Goal: Transaction & Acquisition: Purchase product/service

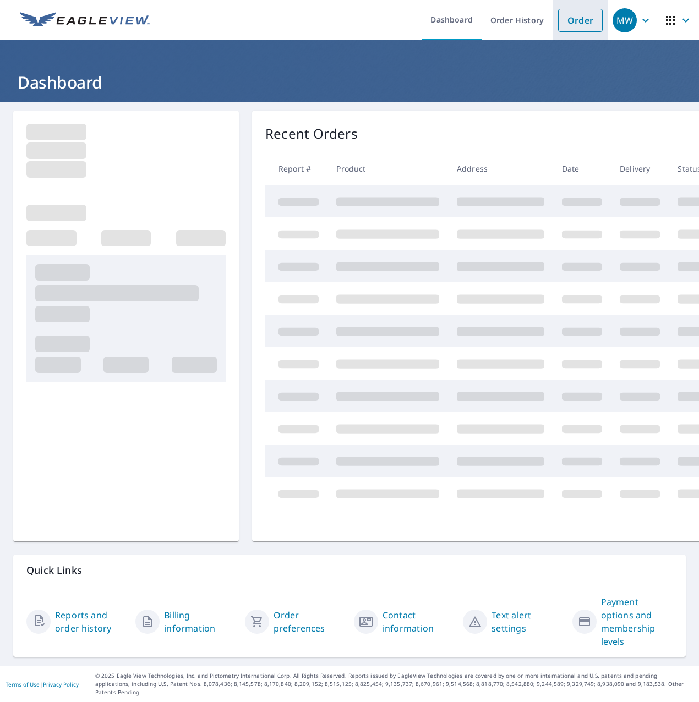
click at [566, 22] on link "Order" at bounding box center [580, 20] width 45 height 23
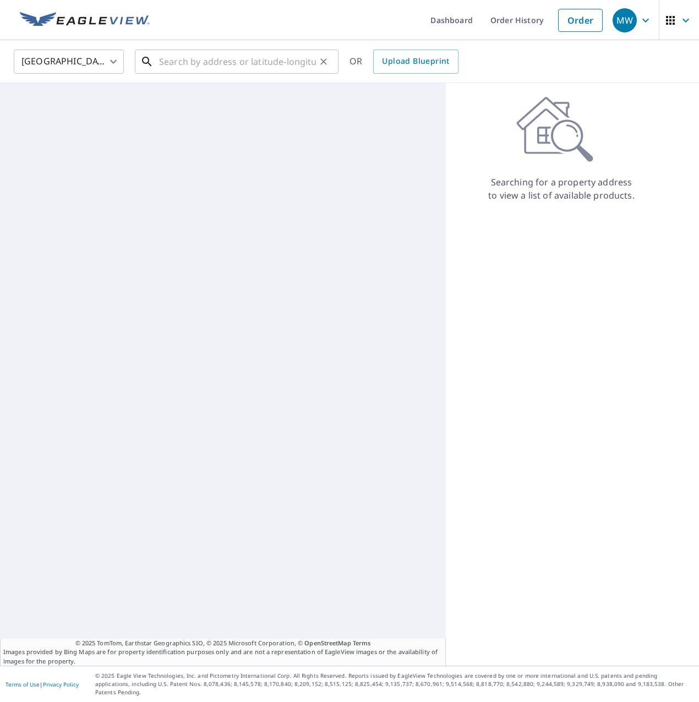
click at [246, 49] on input "text" at bounding box center [237, 61] width 157 height 31
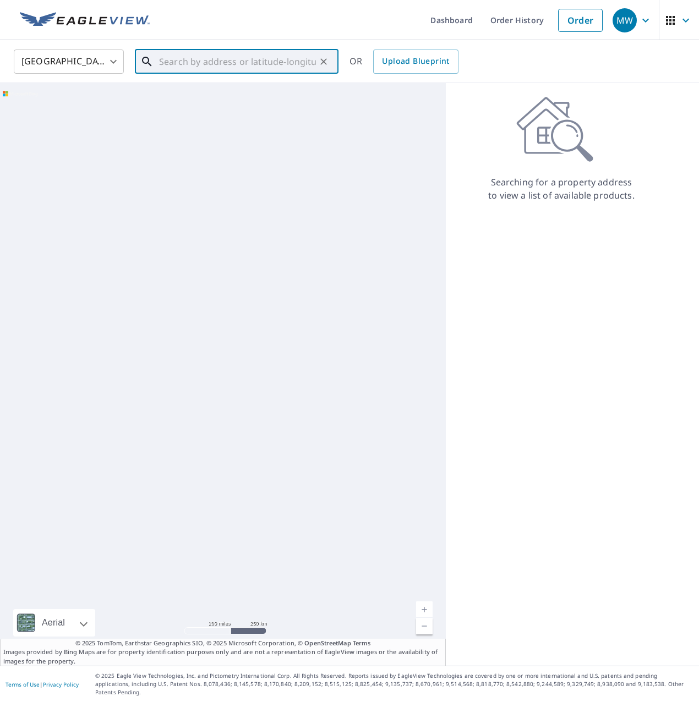
click at [248, 58] on input "text" at bounding box center [237, 61] width 157 height 31
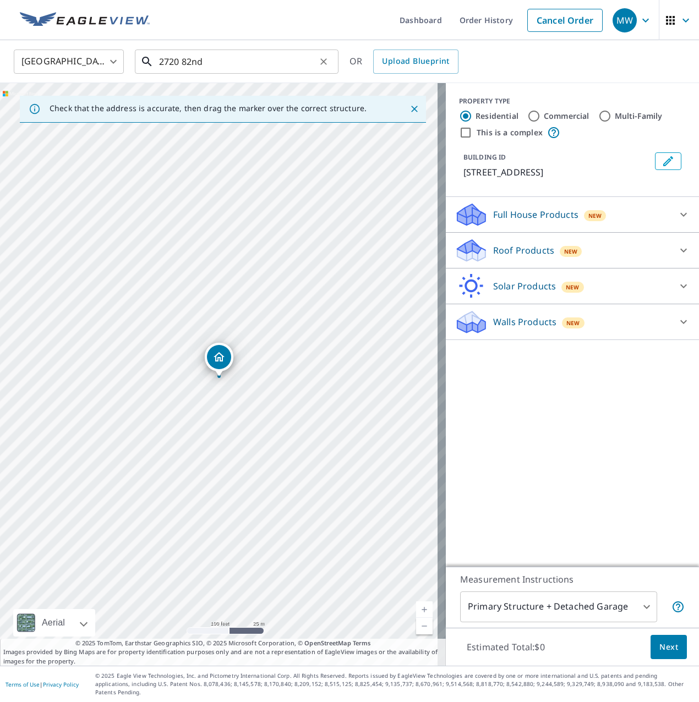
click at [212, 63] on input "2720 82nd" at bounding box center [237, 61] width 157 height 31
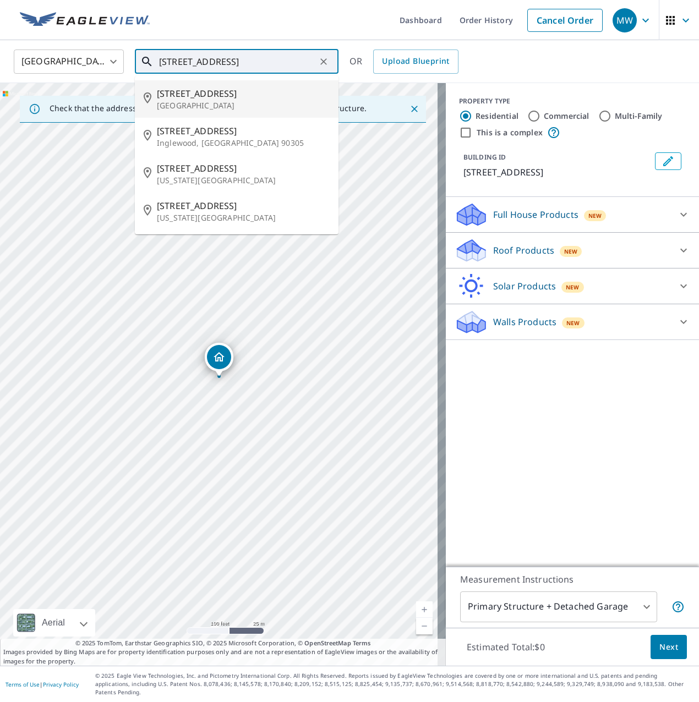
click at [198, 96] on span "[STREET_ADDRESS]" at bounding box center [243, 93] width 173 height 13
type input "[STREET_ADDRESS]"
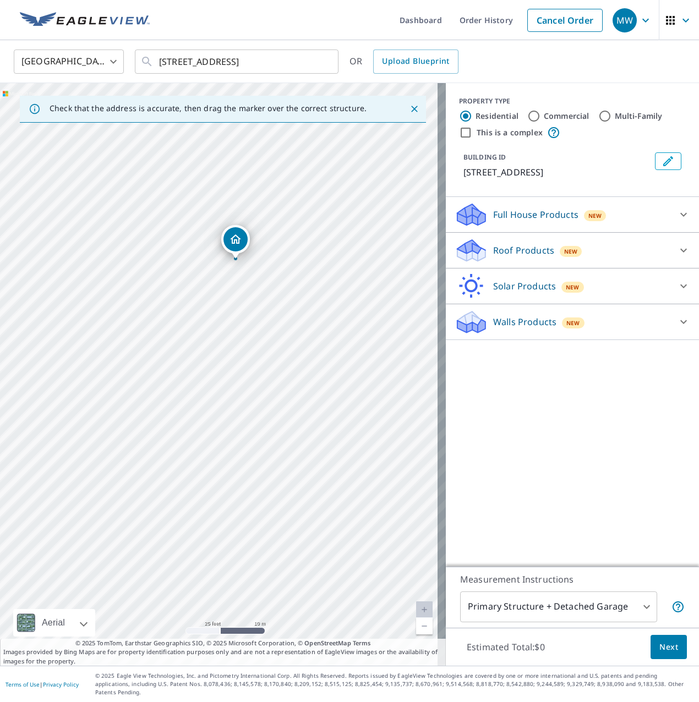
drag, startPoint x: 195, startPoint y: 461, endPoint x: 208, endPoint y: 348, distance: 113.6
click at [208, 348] on div "[STREET_ADDRESS]" at bounding box center [223, 374] width 446 height 583
click at [629, 246] on div "Roof Products New" at bounding box center [563, 251] width 216 height 26
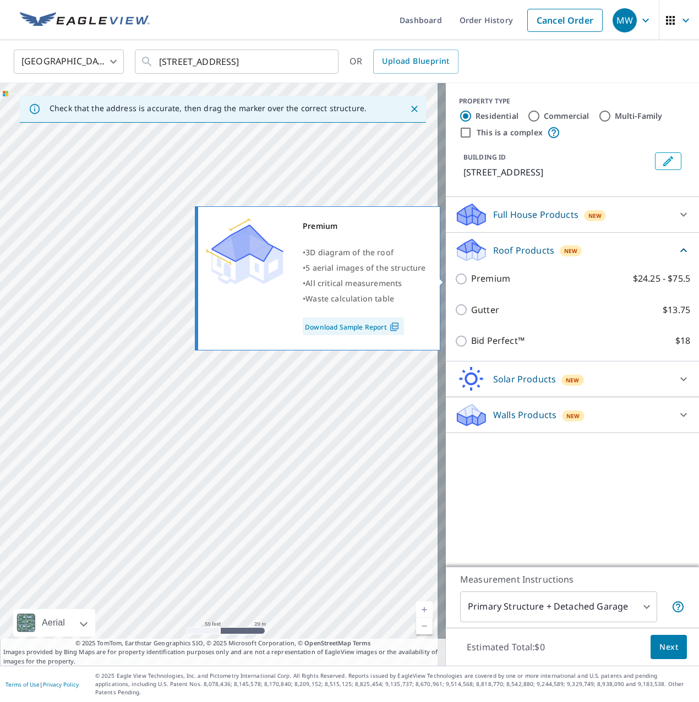
click at [484, 278] on p "Premium" at bounding box center [490, 279] width 39 height 14
click at [471, 278] on input "Premium $24.25 - $75.5" at bounding box center [463, 278] width 17 height 13
checkbox input "true"
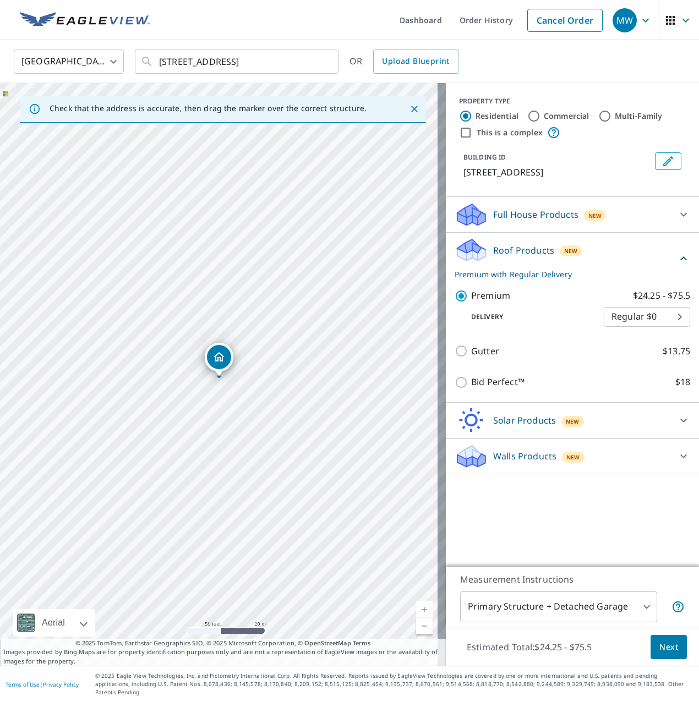
click at [665, 655] on span "Next" at bounding box center [668, 648] width 19 height 14
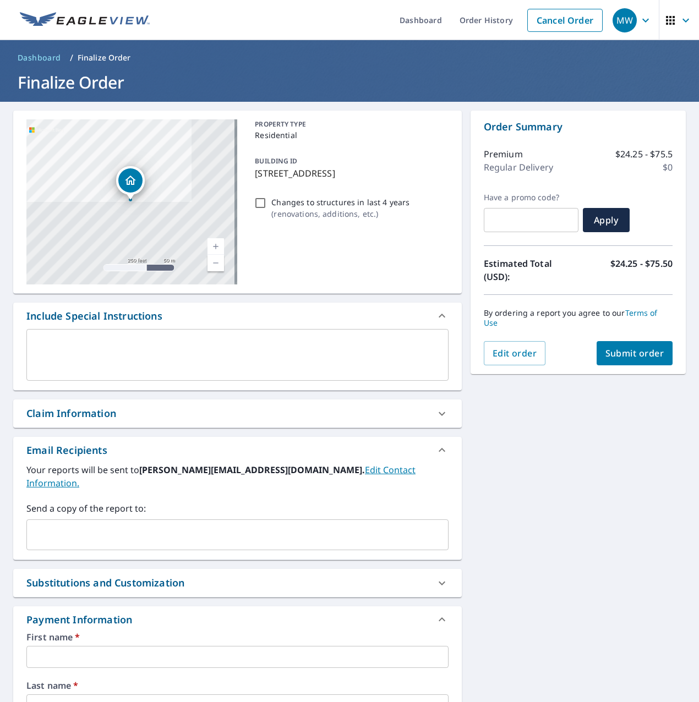
click at [87, 528] on input "text" at bounding box center [229, 535] width 396 height 21
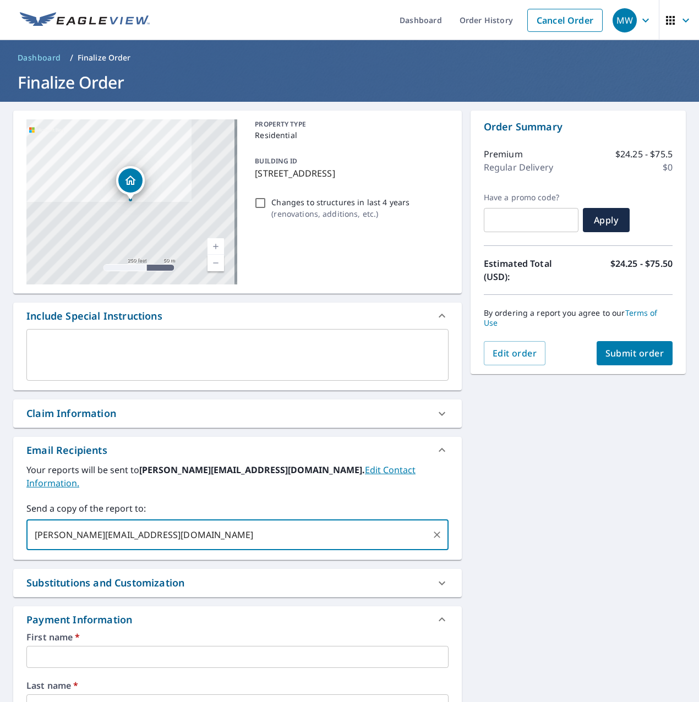
type input "[PERSON_NAME][EMAIL_ADDRESS][DOMAIN_NAME],"
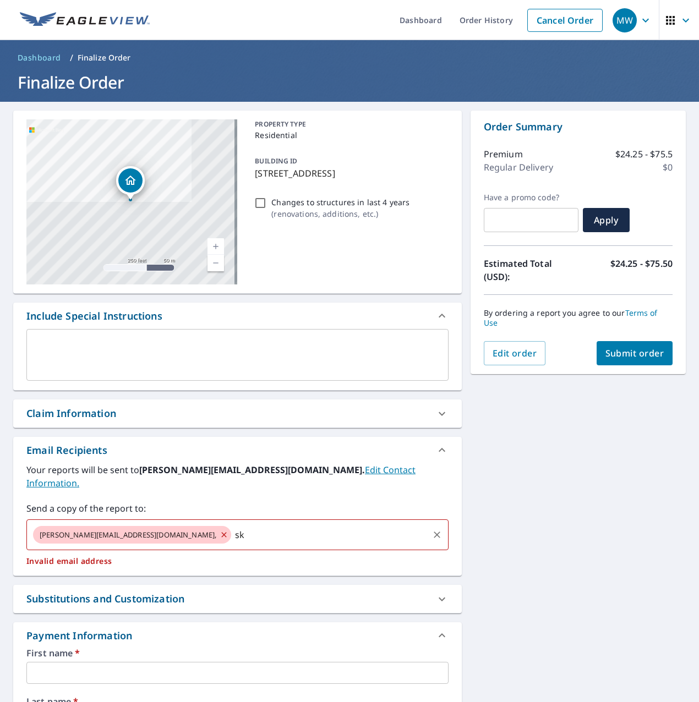
type input "s"
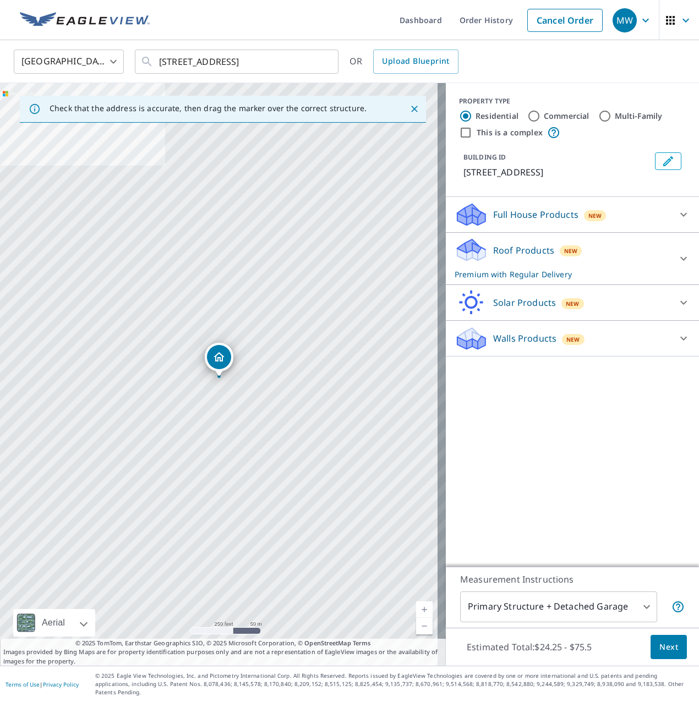
click at [532, 117] on input "Commercial" at bounding box center [533, 116] width 13 height 13
radio input "true"
type input "4"
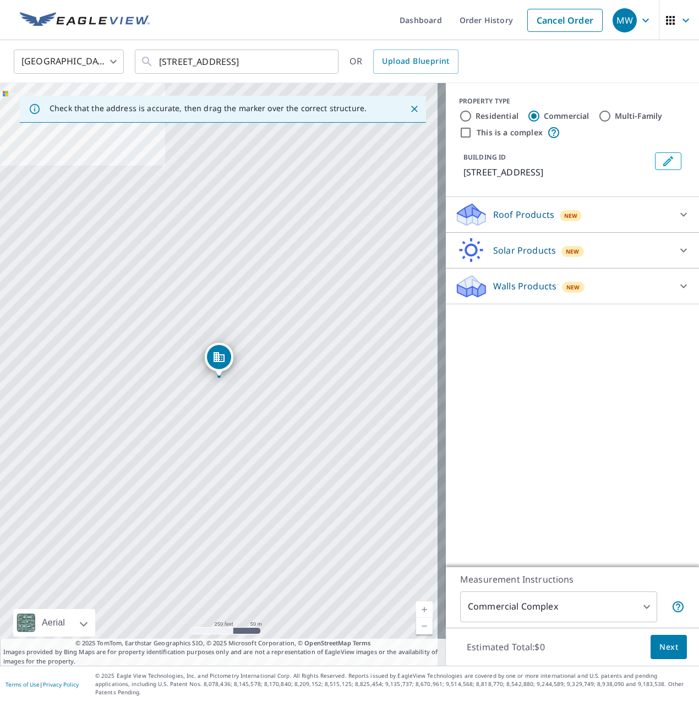
click at [612, 215] on div "Roof Products New" at bounding box center [563, 215] width 216 height 26
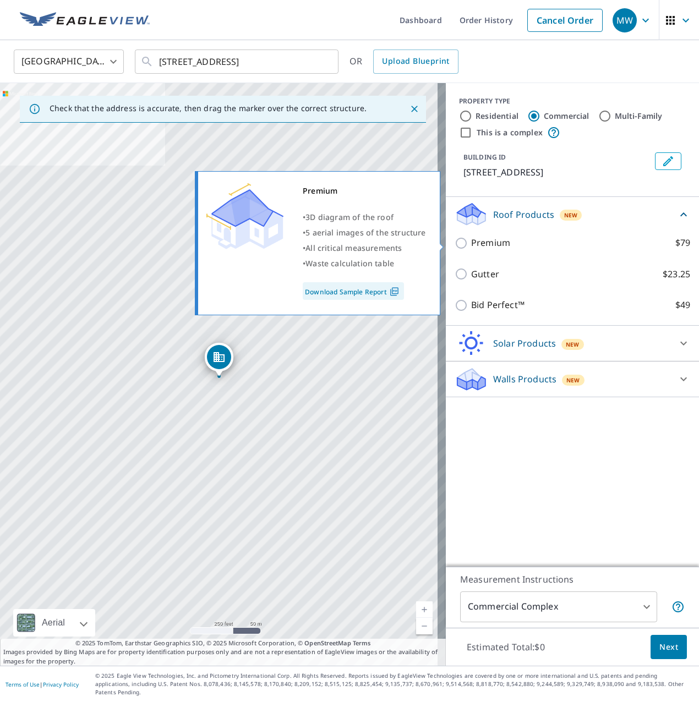
click at [455, 243] on input "Premium $79" at bounding box center [463, 243] width 17 height 13
checkbox input "true"
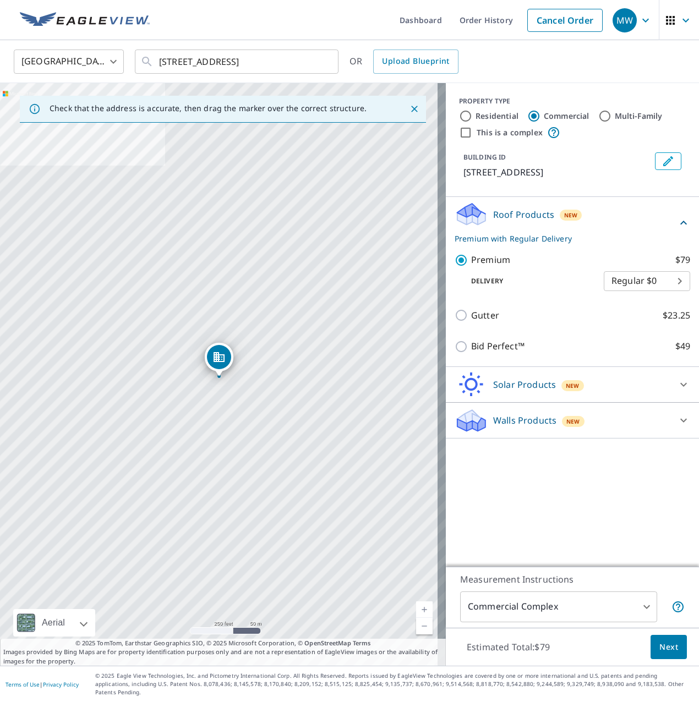
click at [659, 655] on span "Next" at bounding box center [668, 648] width 19 height 14
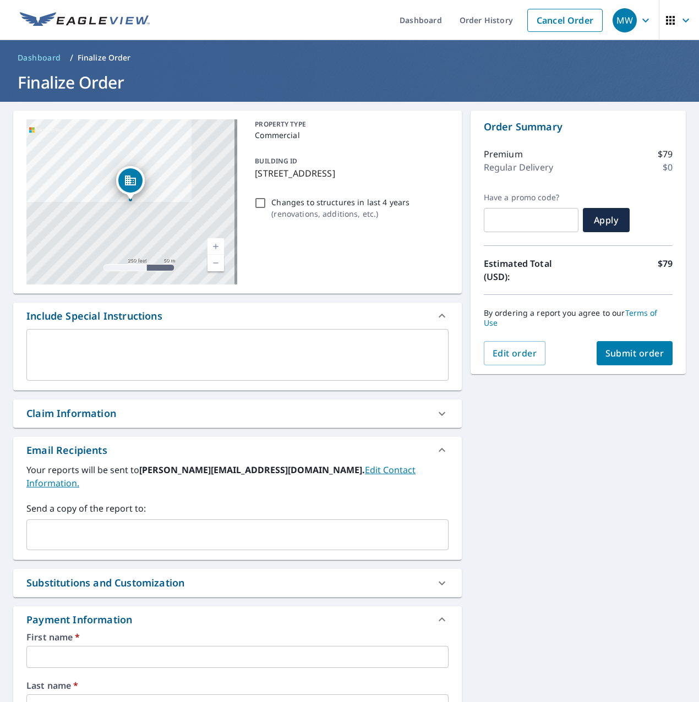
click at [108, 525] on input "text" at bounding box center [229, 535] width 396 height 21
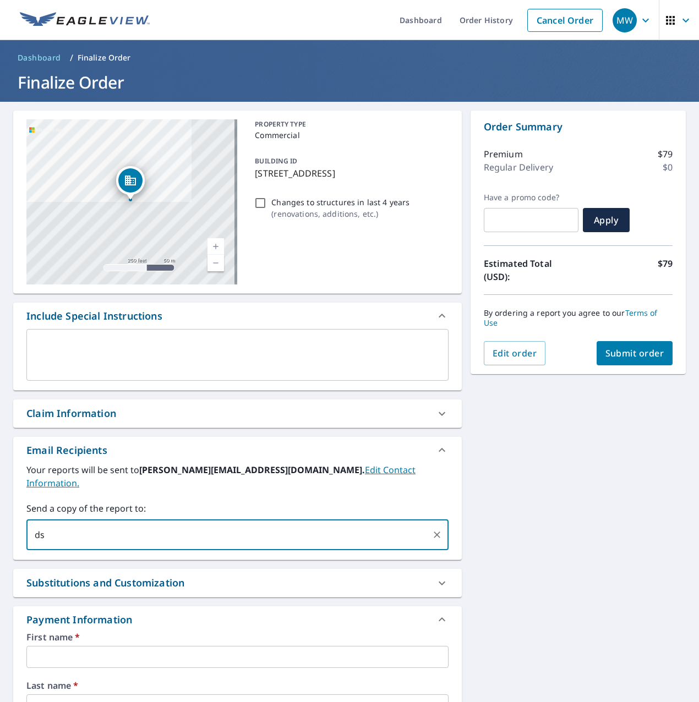
type input "d"
type input "[PERSON_NAME][EMAIL_ADDRESS][DOMAIN_NAME]"
click at [231, 525] on input "[DOMAIN_NAME]" at bounding box center [329, 535] width 196 height 21
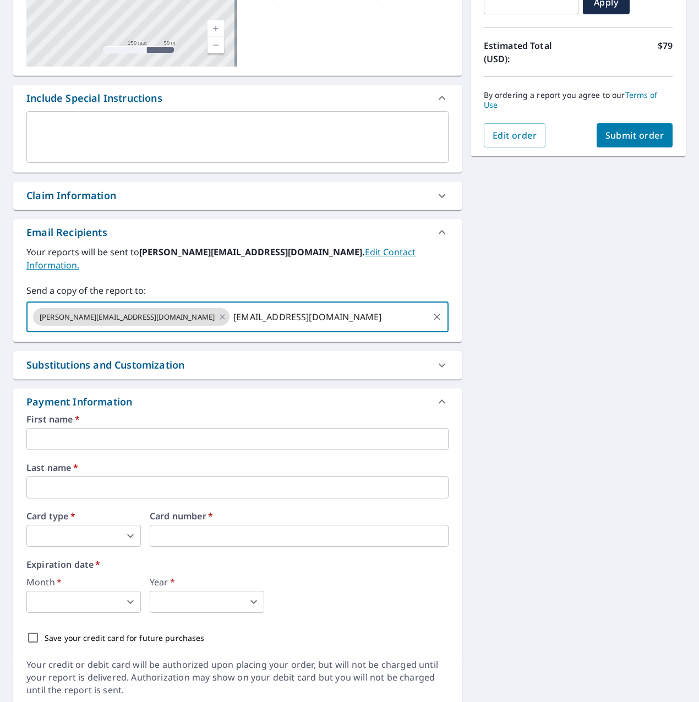
scroll to position [244, 0]
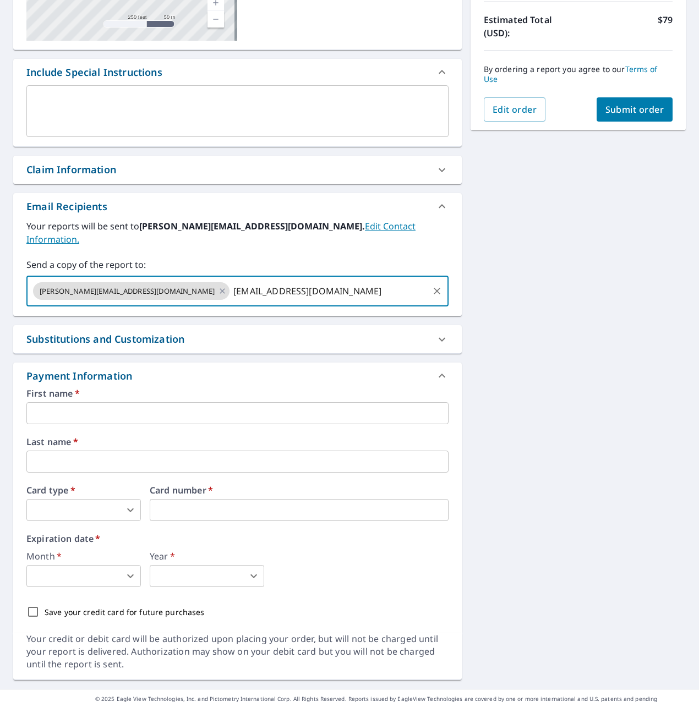
type input "[EMAIL_ADDRESS][DOMAIN_NAME]"
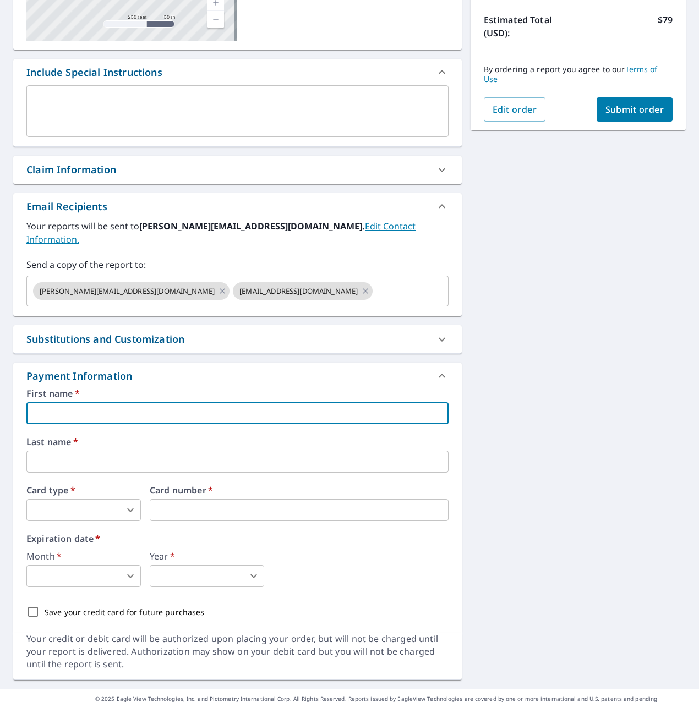
click at [121, 402] on input "text" at bounding box center [237, 413] width 422 height 22
type input "LBK Roofing Service Card"
type input "[PERSON_NAME][EMAIL_ADDRESS][DOMAIN_NAME]"
type input "Service Card"
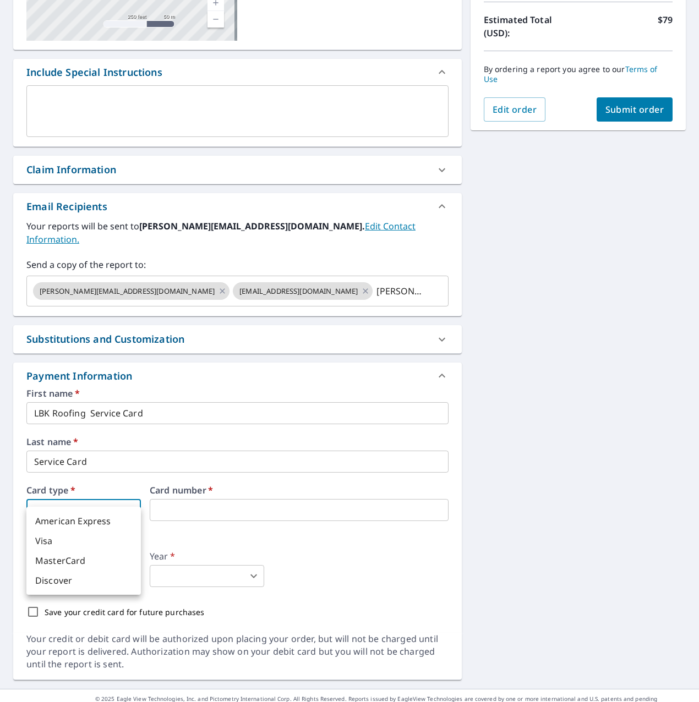
click at [91, 504] on body "MW MW Dashboard Order History Cancel Order MW Dashboard / Finalize Order Finali…" at bounding box center [349, 351] width 699 height 702
click at [67, 542] on li "Visa" at bounding box center [83, 541] width 115 height 20
type input "2"
click at [255, 504] on iframe at bounding box center [299, 510] width 299 height 22
drag, startPoint x: 430, startPoint y: 578, endPoint x: 422, endPoint y: 577, distance: 8.8
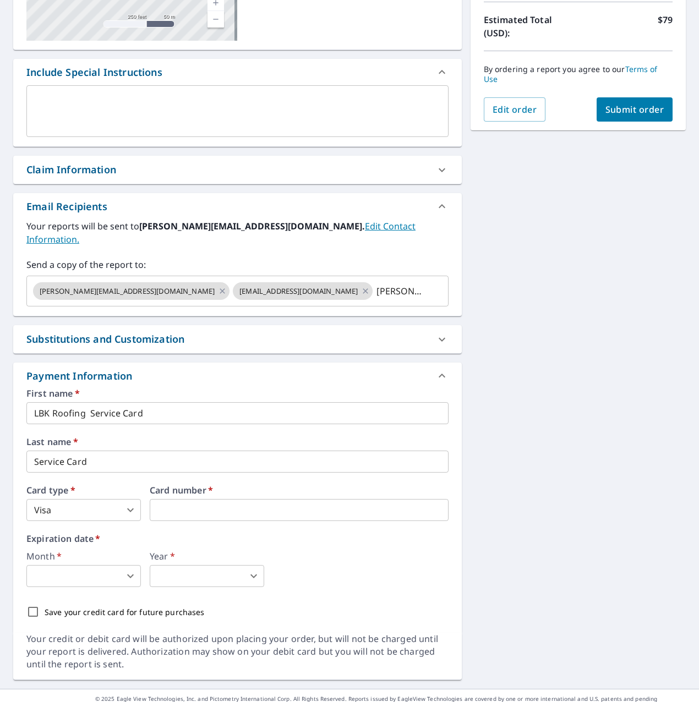
click at [430, 578] on div "First name   * LBK Roofing Service Card ​ Last name   * Service Card ​ Card typ…" at bounding box center [237, 506] width 422 height 235
click at [99, 563] on body "MW MW Dashboard Order History Cancel Order MW Dashboard / Finalize Order Finali…" at bounding box center [349, 351] width 699 height 702
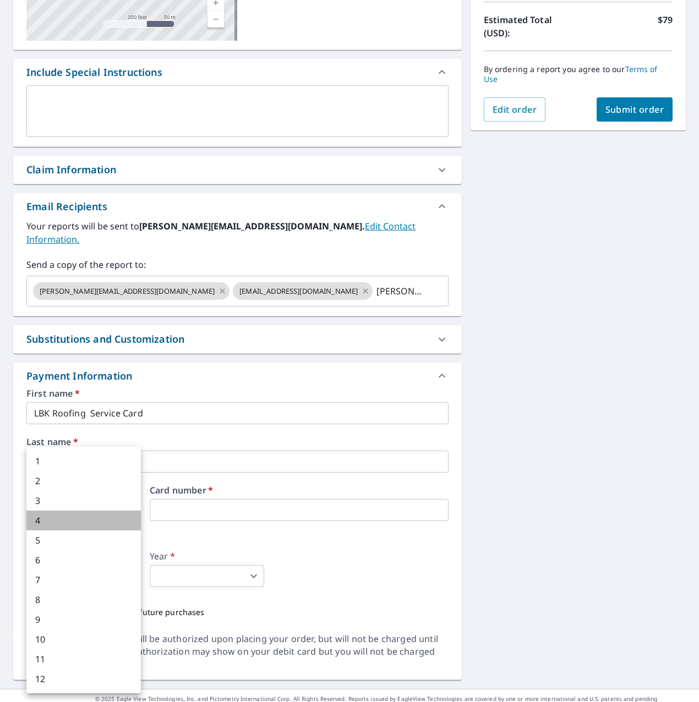
click at [46, 524] on li "4" at bounding box center [83, 521] width 115 height 20
type input "4"
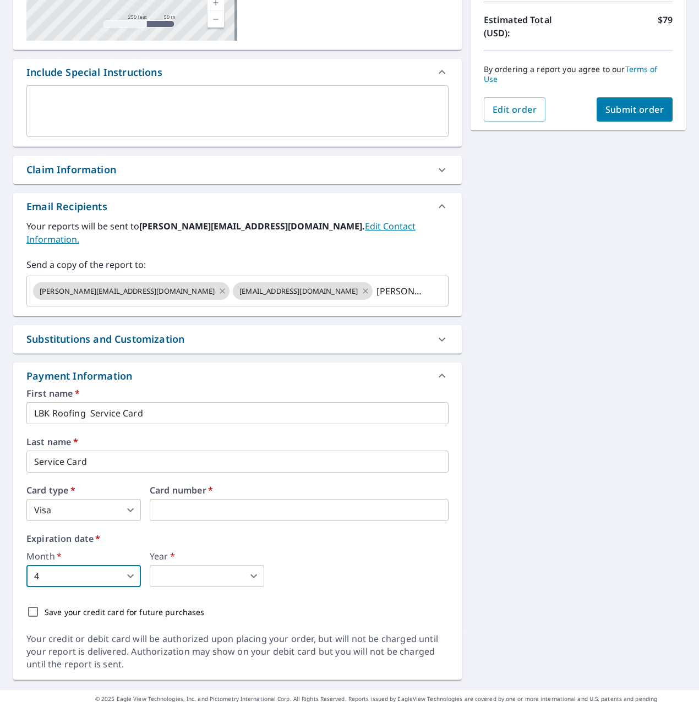
click at [228, 558] on body "MW MW Dashboard Order History Cancel Order MW Dashboard / Finalize Order Finali…" at bounding box center [349, 351] width 699 height 702
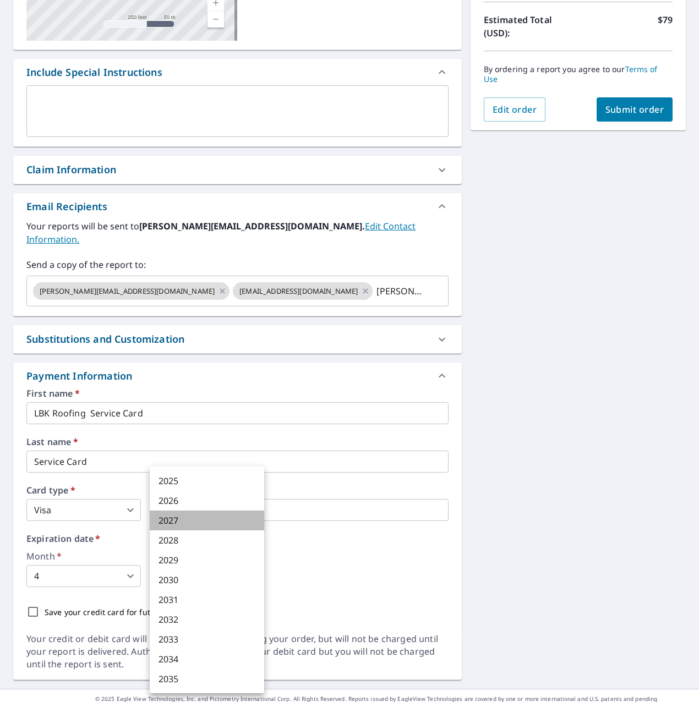
click at [173, 519] on li "2027" at bounding box center [207, 521] width 115 height 20
type input "2027"
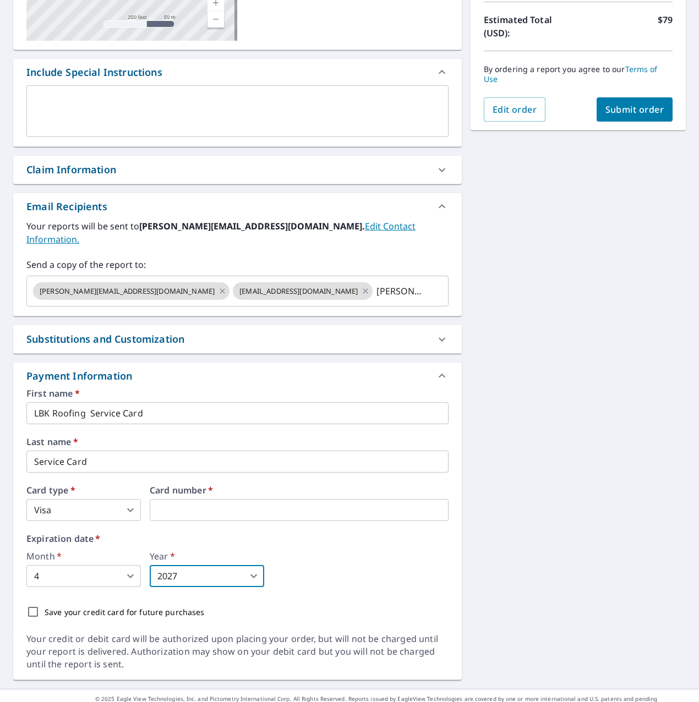
drag, startPoint x: 492, startPoint y: 323, endPoint x: 493, endPoint y: 317, distance: 6.7
click at [492, 324] on div "[STREET_ADDRESS] Aerial Road A standard road map Aerial A detailed look from ab…" at bounding box center [349, 273] width 699 height 831
click at [623, 111] on span "Submit order" at bounding box center [635, 109] width 59 height 12
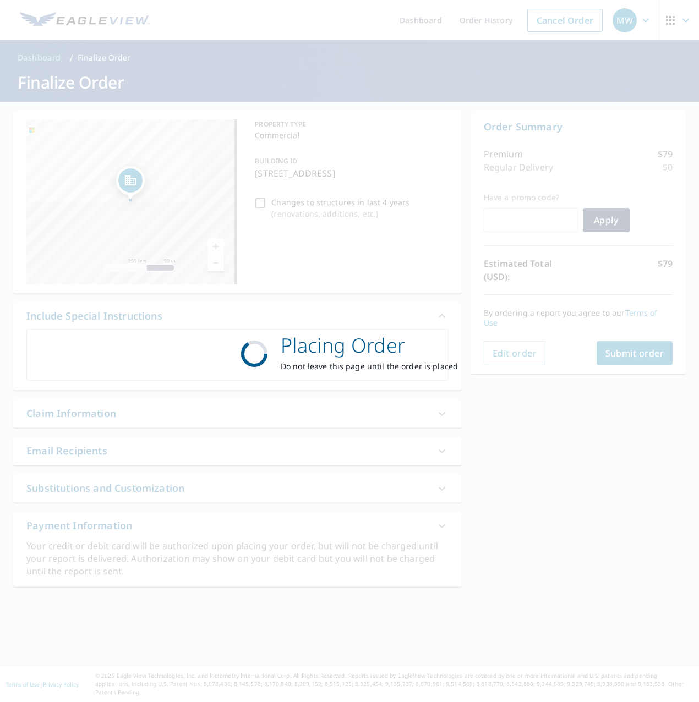
scroll to position [0, 0]
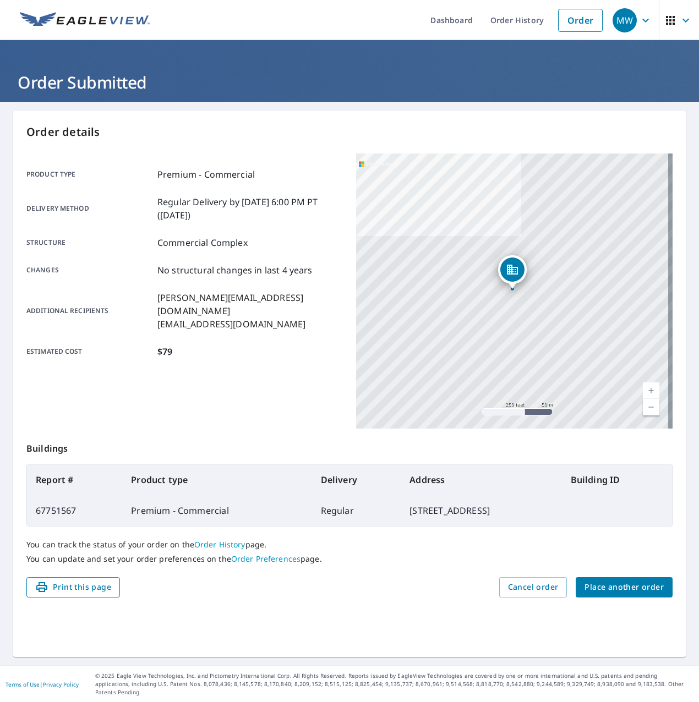
click at [64, 592] on span "Print this page" at bounding box center [73, 588] width 76 height 14
